Goal: Check status

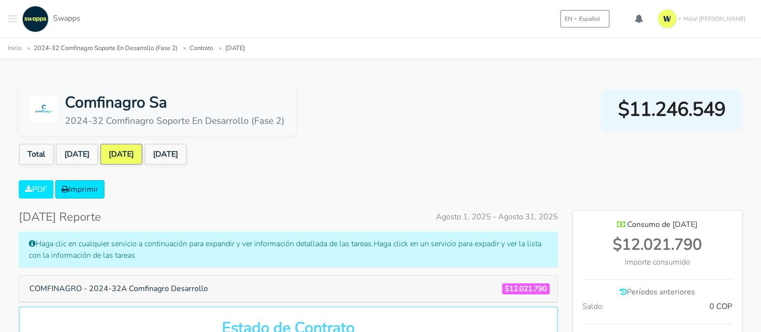
scroll to position [480993, 481371]
click at [187, 148] on link "[DATE]" at bounding box center [165, 153] width 42 height 21
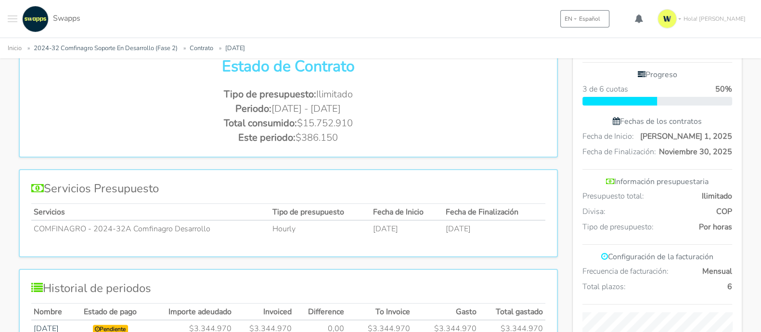
scroll to position [181, 0]
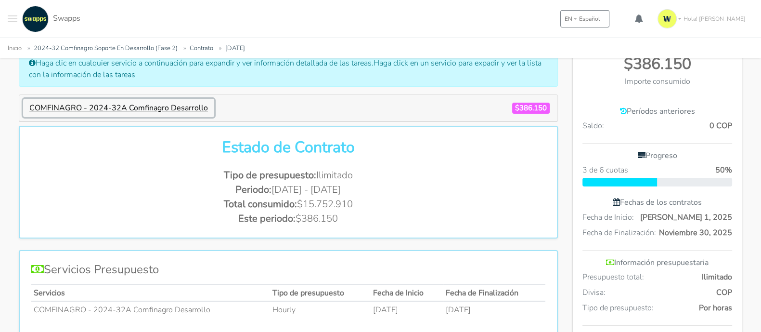
click at [187, 111] on button "COMFINAGRO - 2024-32A Comfinagro Desarrollo" at bounding box center [118, 108] width 191 height 18
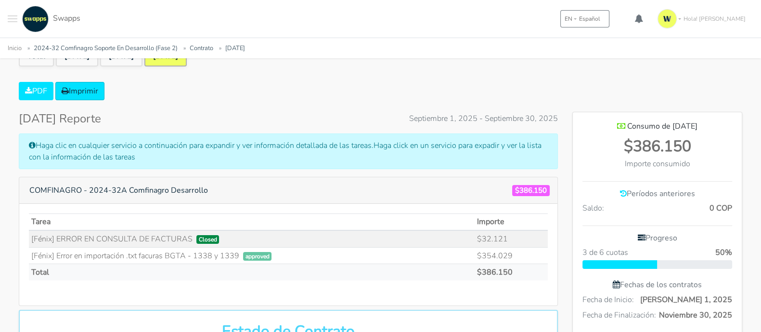
scroll to position [0, 0]
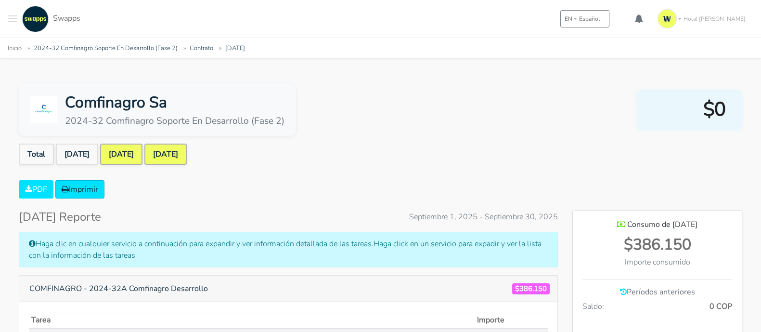
click at [143, 153] on link "[DATE]" at bounding box center [121, 153] width 42 height 21
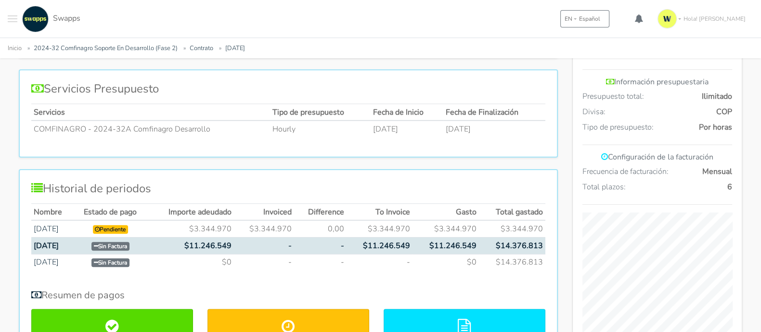
scroll to position [60, 0]
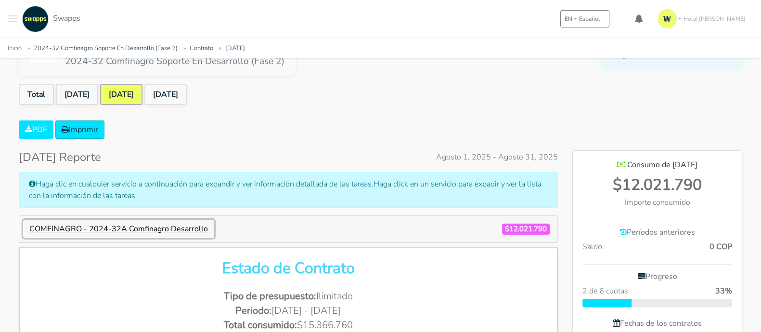
click at [120, 234] on button "COMFINAGRO - 2024-32A Comfinagro Desarrollo" at bounding box center [118, 229] width 191 height 18
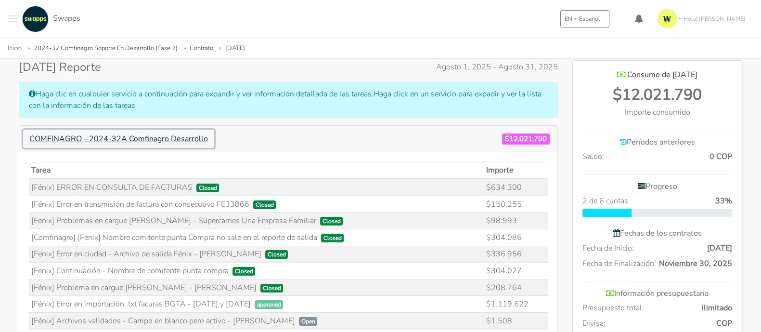
scroll to position [301, 0]
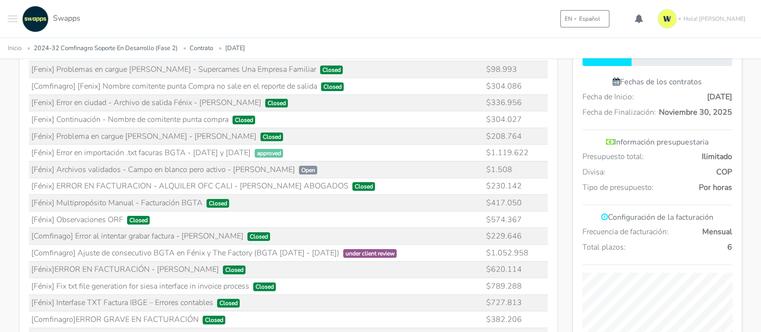
click at [188, 170] on td "[Fénix] Archivos validados - Campo en blanco pero activo - Diana Cárdenas Open" at bounding box center [256, 169] width 455 height 17
